Goal: Task Accomplishment & Management: Manage account settings

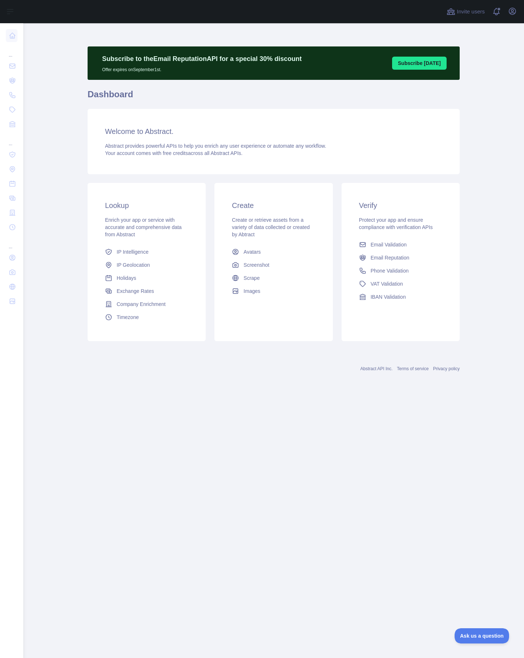
click at [217, 466] on main "Subscribe to the Email Reputation API for a special 30 % discount Offer expires…" at bounding box center [273, 340] width 500 height 635
click at [514, 13] on icon "button" at bounding box center [512, 11] width 7 height 7
click at [459, 78] on button "Billing" at bounding box center [476, 78] width 81 height 13
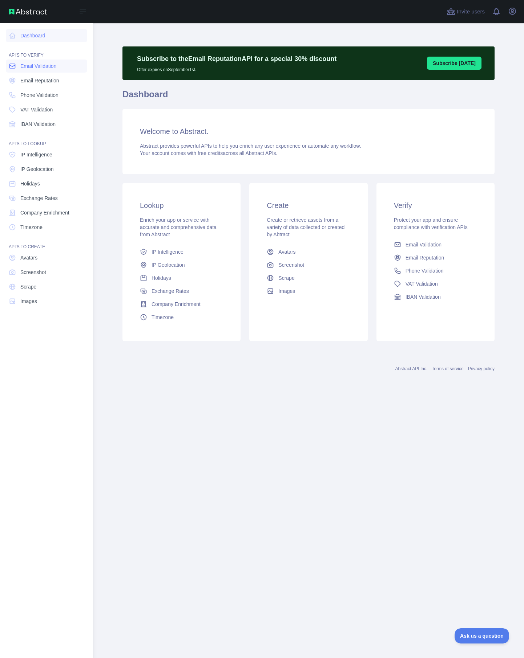
click at [32, 66] on span "Email Validation" at bounding box center [38, 65] width 36 height 7
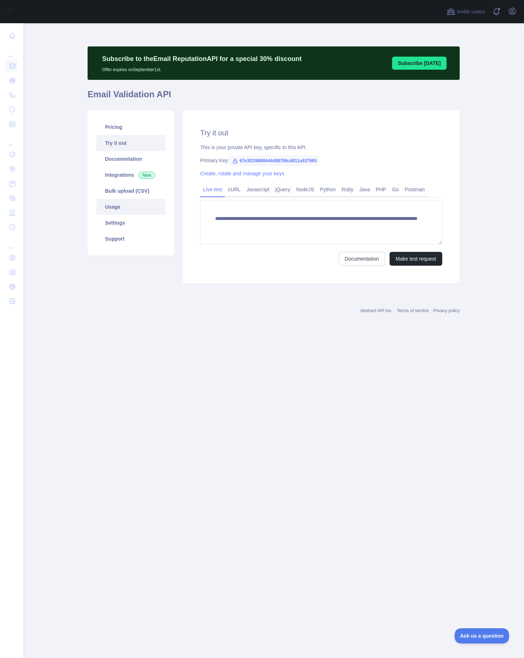
click at [126, 211] on link "Usage" at bounding box center [130, 207] width 69 height 16
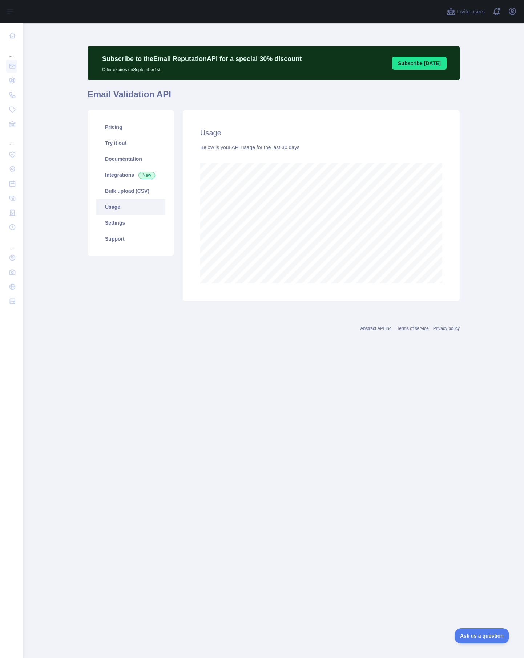
scroll to position [635, 500]
click at [245, 397] on main "Subscribe to the Email Reputation API for a special 30 % discount Offer expires…" at bounding box center [273, 340] width 500 height 635
